Goal: Information Seeking & Learning: Learn about a topic

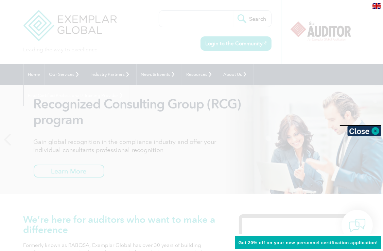
click at [181, 160] on div at bounding box center [191, 125] width 383 height 251
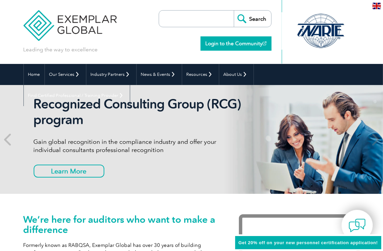
click at [235, 43] on link "Login to the Community" at bounding box center [236, 43] width 71 height 14
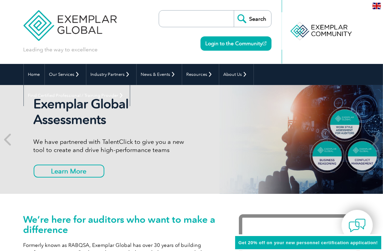
click at [70, 20] on img at bounding box center [69, 20] width 93 height 41
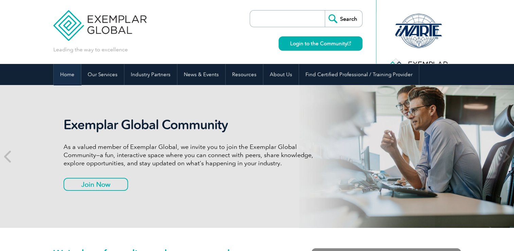
click at [65, 72] on link "Home" at bounding box center [67, 74] width 27 height 21
click at [68, 73] on link "Home" at bounding box center [67, 74] width 27 height 21
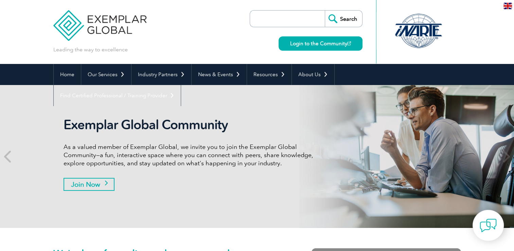
click at [95, 186] on link "Join Now" at bounding box center [89, 184] width 51 height 13
click at [69, 20] on img at bounding box center [99, 20] width 93 height 41
click at [5, 156] on icon at bounding box center [8, 156] width 8 height 0
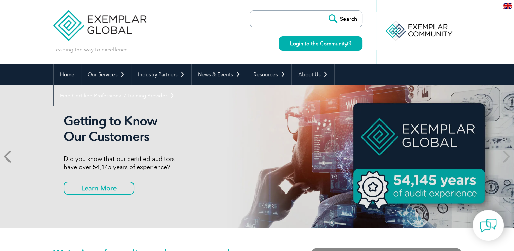
click at [5, 156] on icon at bounding box center [8, 156] width 8 height 0
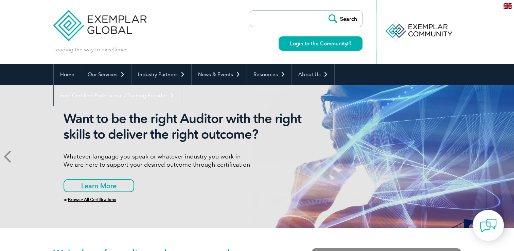
click at [5, 156] on icon at bounding box center [8, 156] width 8 height 0
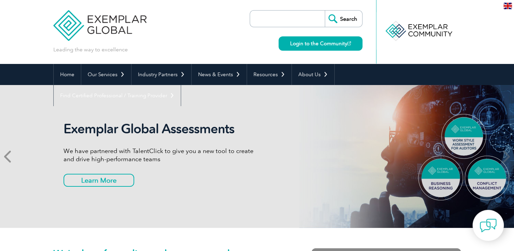
click at [5, 156] on icon at bounding box center [8, 156] width 8 height 0
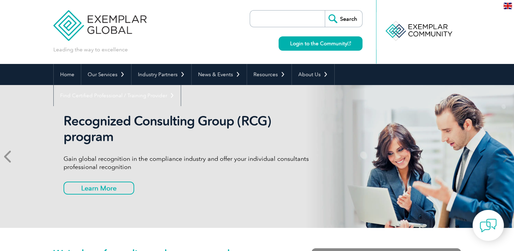
click at [5, 156] on icon at bounding box center [8, 156] width 8 height 0
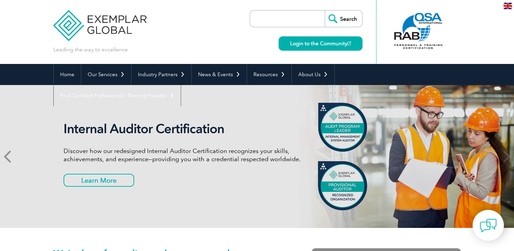
click at [5, 156] on icon at bounding box center [8, 156] width 8 height 0
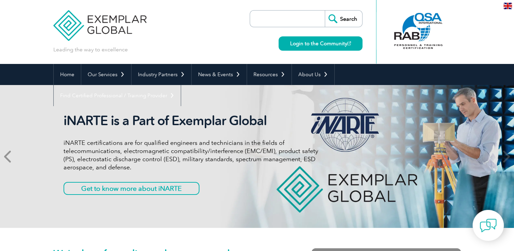
click at [5, 156] on icon at bounding box center [8, 156] width 8 height 0
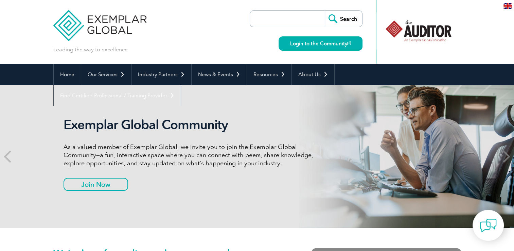
click at [506, 156] on icon at bounding box center [506, 156] width 8 height 0
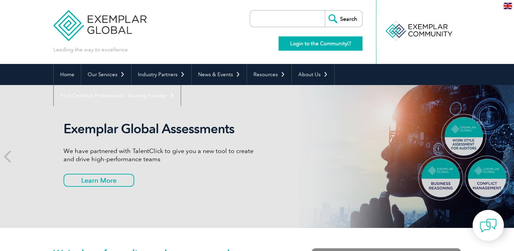
click at [303, 44] on link "Login to the Community" at bounding box center [321, 43] width 84 height 14
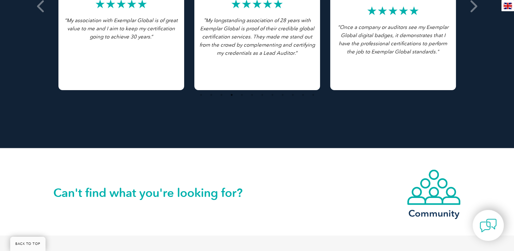
scroll to position [1611, 0]
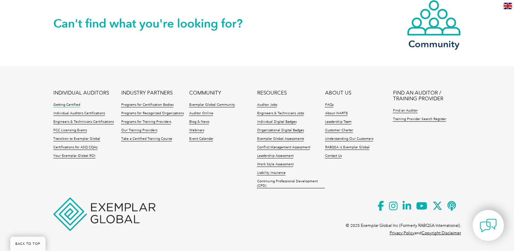
click at [67, 106] on link "Getting Certified" at bounding box center [66, 105] width 27 height 5
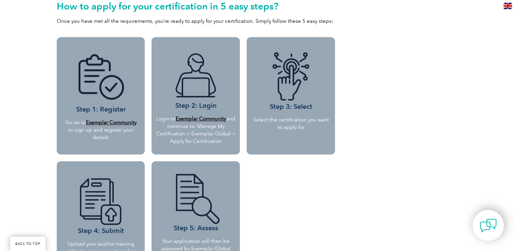
scroll to position [600, 0]
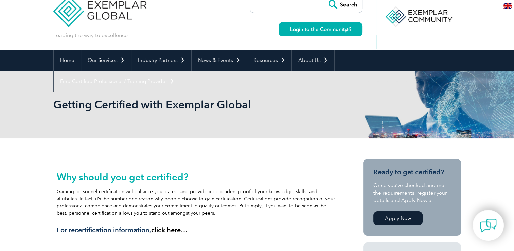
scroll to position [0, 0]
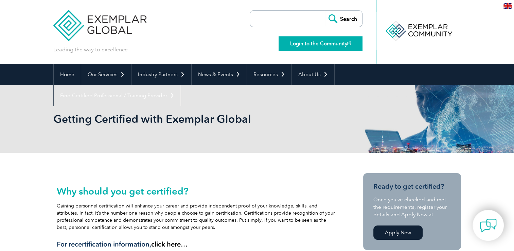
click at [315, 44] on link "Login to the Community" at bounding box center [321, 43] width 84 height 14
